Goal: Task Accomplishment & Management: Manage account settings

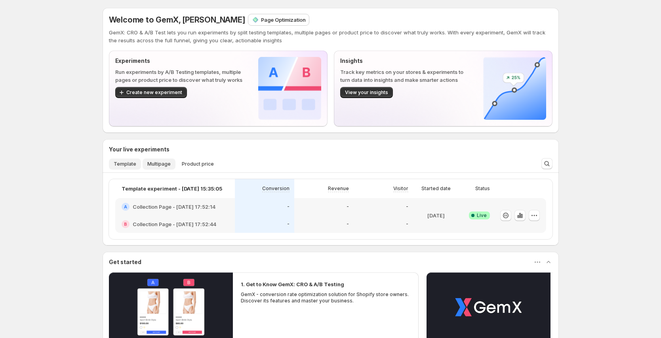
click at [163, 162] on span "Multipage" at bounding box center [158, 164] width 23 height 6
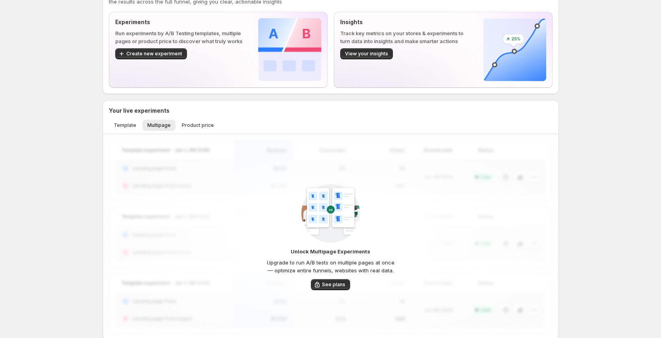
scroll to position [51, 0]
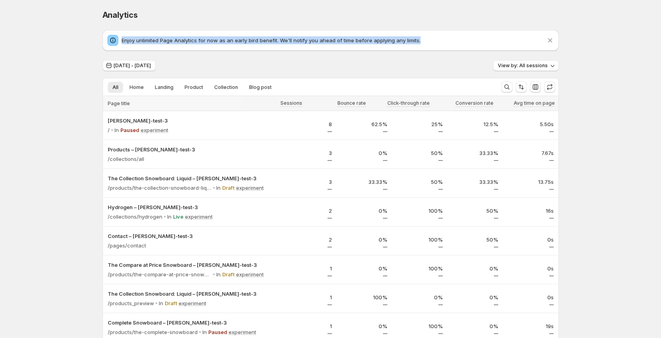
drag, startPoint x: 124, startPoint y: 40, endPoint x: 431, endPoint y: 39, distance: 306.7
click at [431, 39] on p "Enjoy unlimited Page Analytics for now as an early bird benefit. We'll notify y…" at bounding box center [333, 40] width 424 height 8
click at [427, 41] on p "Enjoy unlimited Page Analytics for now as an early bird benefit. We'll notify y…" at bounding box center [333, 40] width 424 height 8
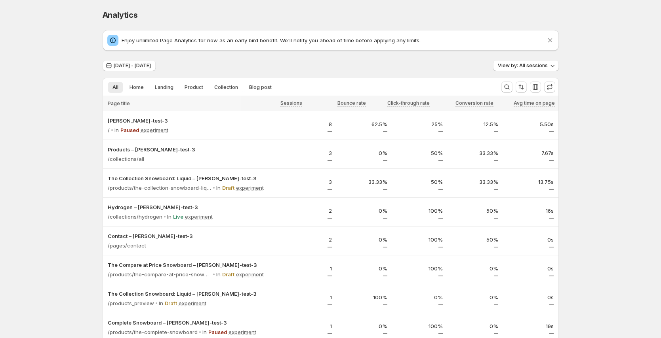
click at [250, 37] on p "Enjoy unlimited Page Analytics for now as an early bird benefit. We'll notify y…" at bounding box center [333, 40] width 424 height 8
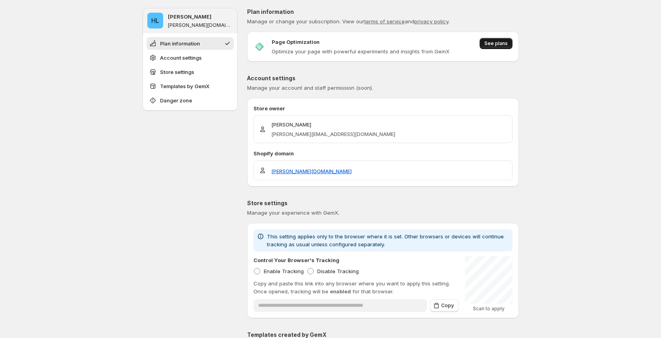
click at [499, 46] on span "See plans" at bounding box center [495, 43] width 23 height 6
